Goal: Information Seeking & Learning: Learn about a topic

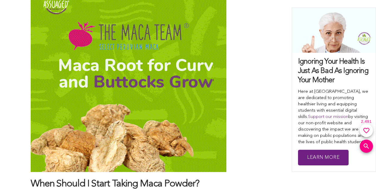
scroll to position [3190, 0]
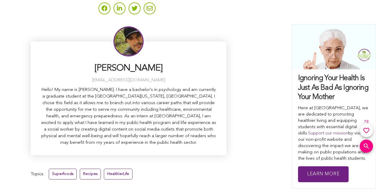
scroll to position [2594, 0]
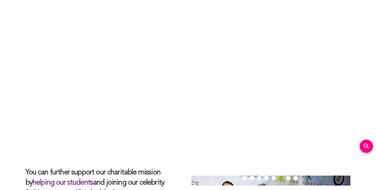
scroll to position [1771, 0]
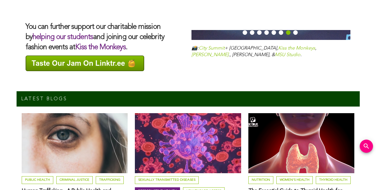
click at [157, 188] on link "Reproductive Health" at bounding box center [157, 192] width 45 height 8
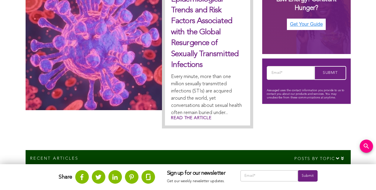
scroll to position [280, 0]
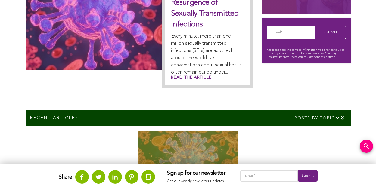
click at [188, 160] on img at bounding box center [188, 161] width 100 height 60
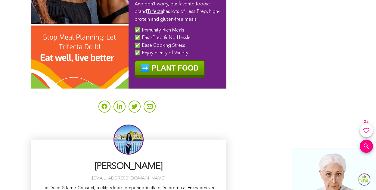
scroll to position [2739, 0]
